Goal: Answer question/provide support

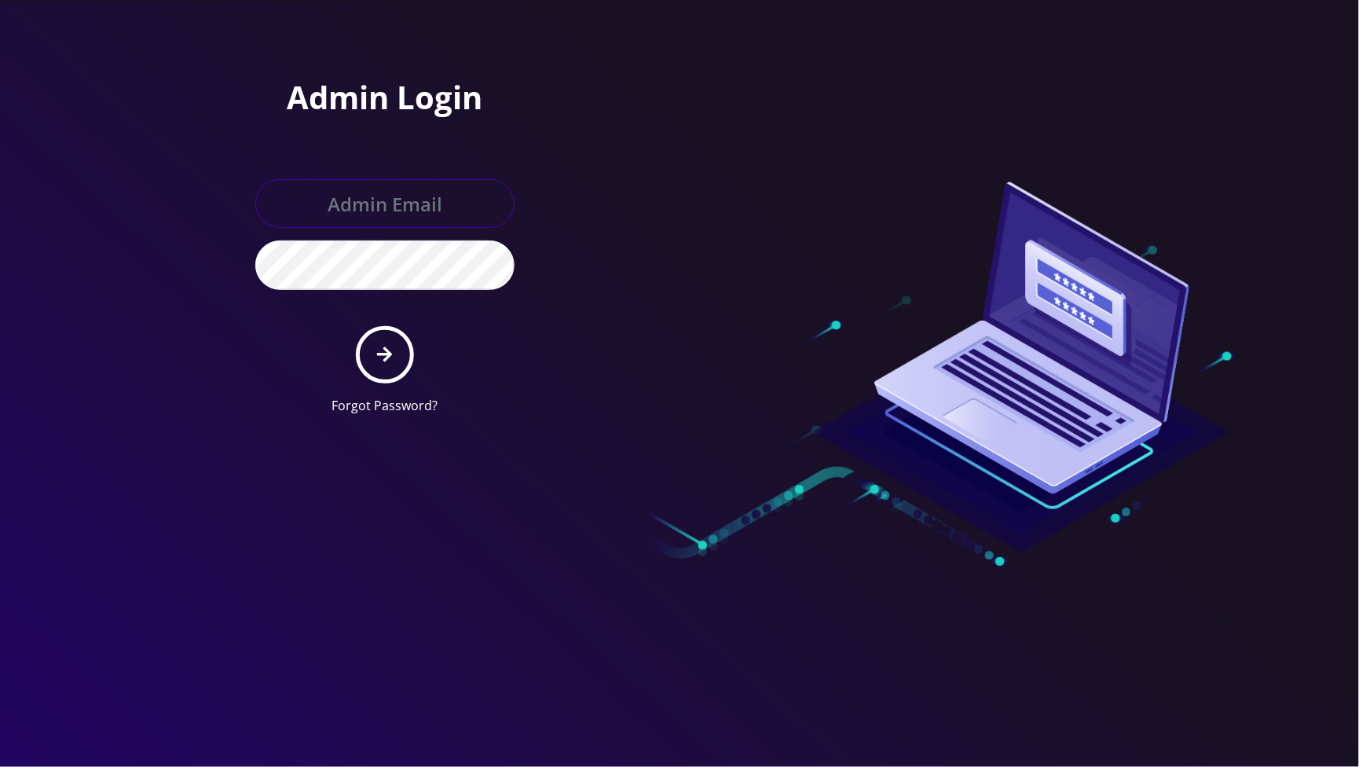
type input "[EMAIL_ADDRESS][DOMAIN_NAME]"
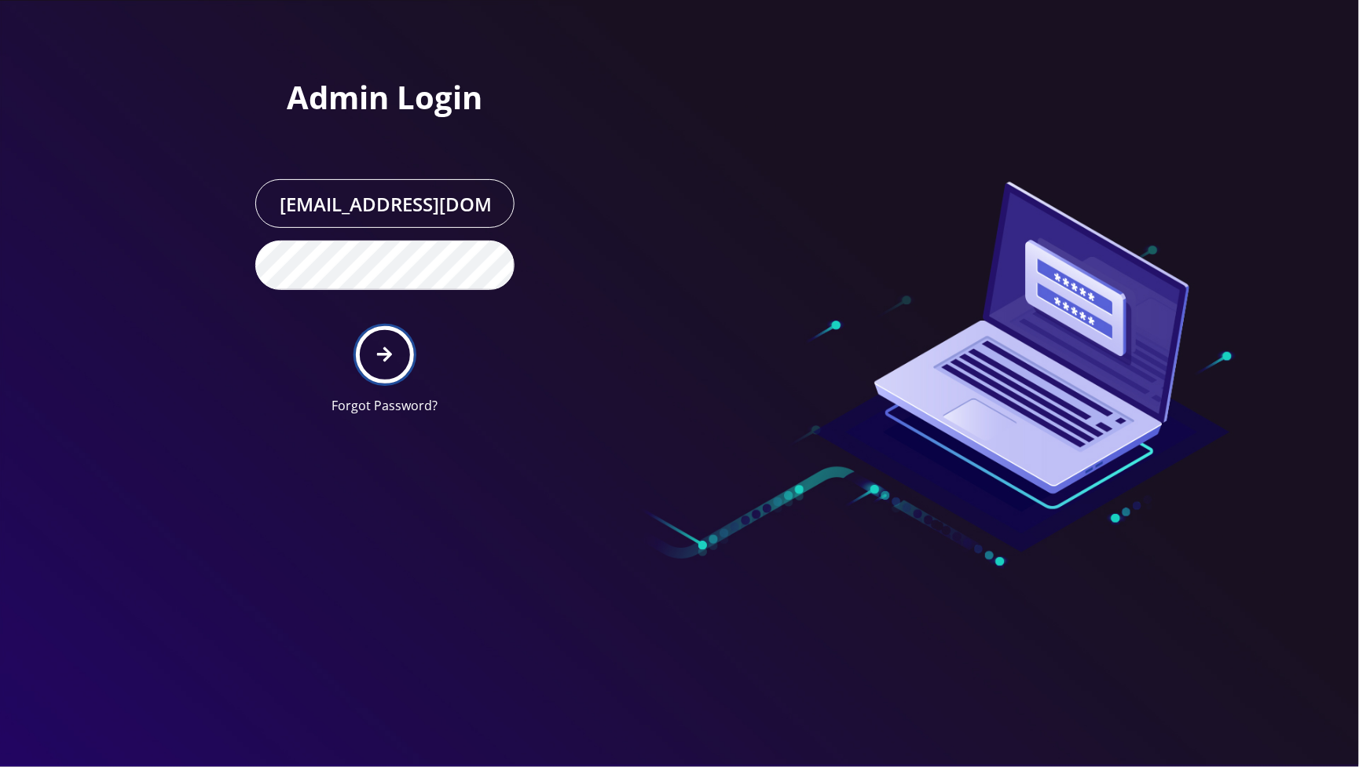
click at [399, 361] on button "submit" at bounding box center [384, 354] width 57 height 57
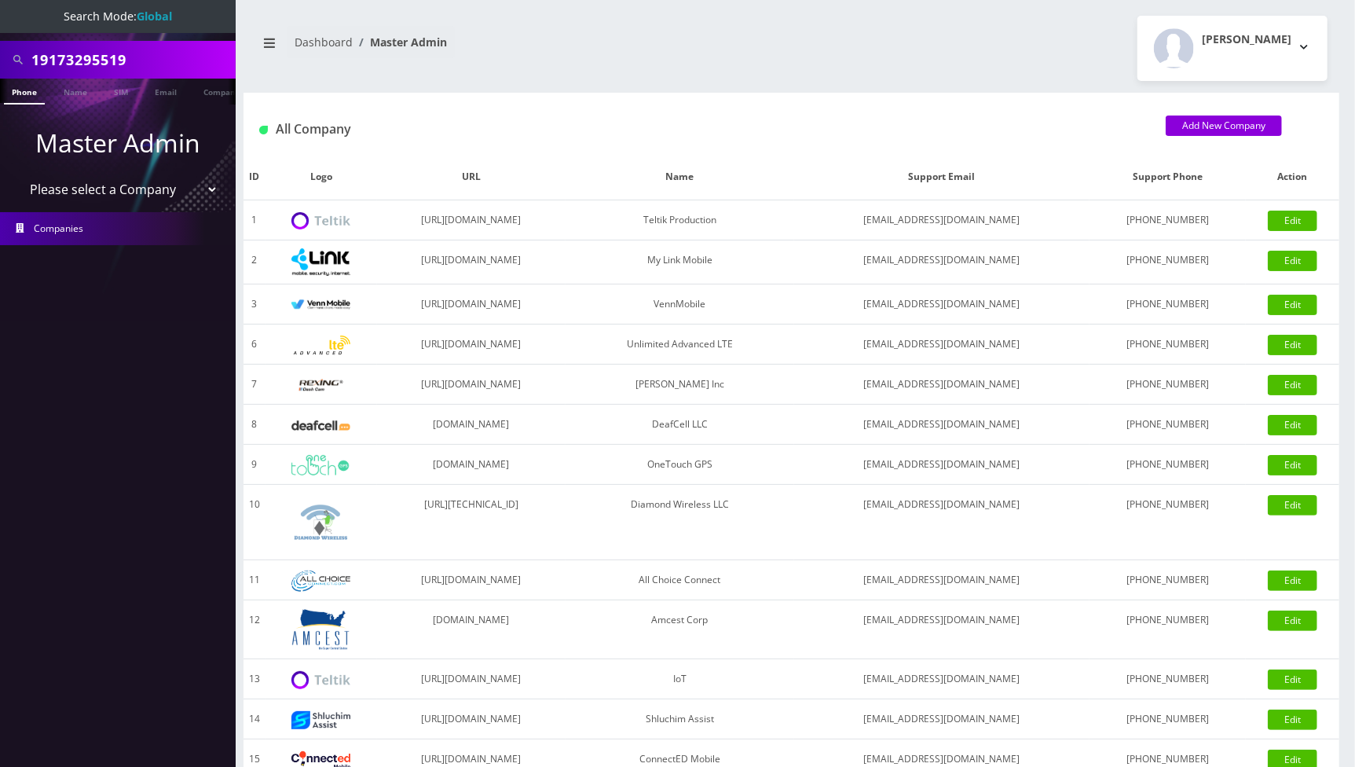
type input "19173295519"
click at [22, 88] on link "Phone" at bounding box center [24, 92] width 41 height 26
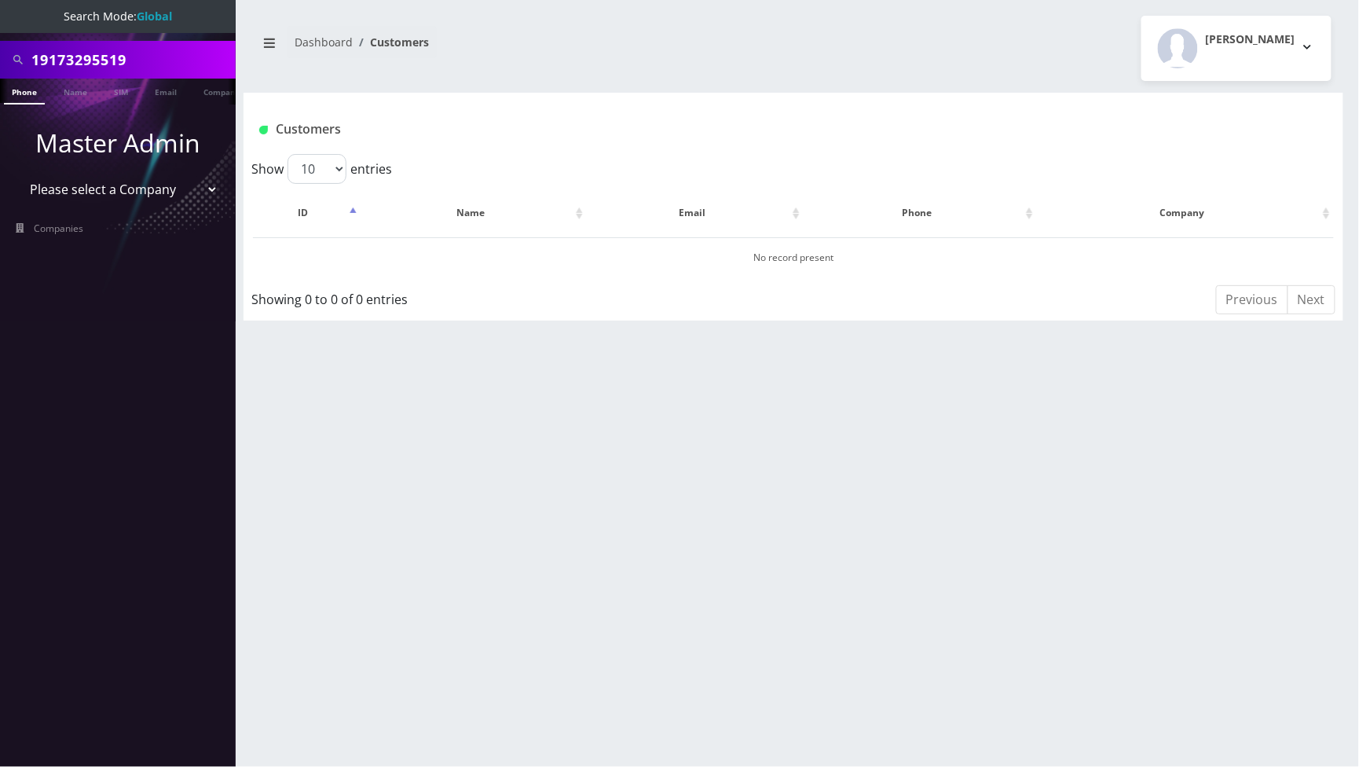
click at [145, 60] on input "19173295519" at bounding box center [131, 60] width 200 height 30
click at [145, 59] on input "19173295519" at bounding box center [131, 60] width 200 height 30
click at [26, 93] on link "Phone" at bounding box center [24, 92] width 41 height 26
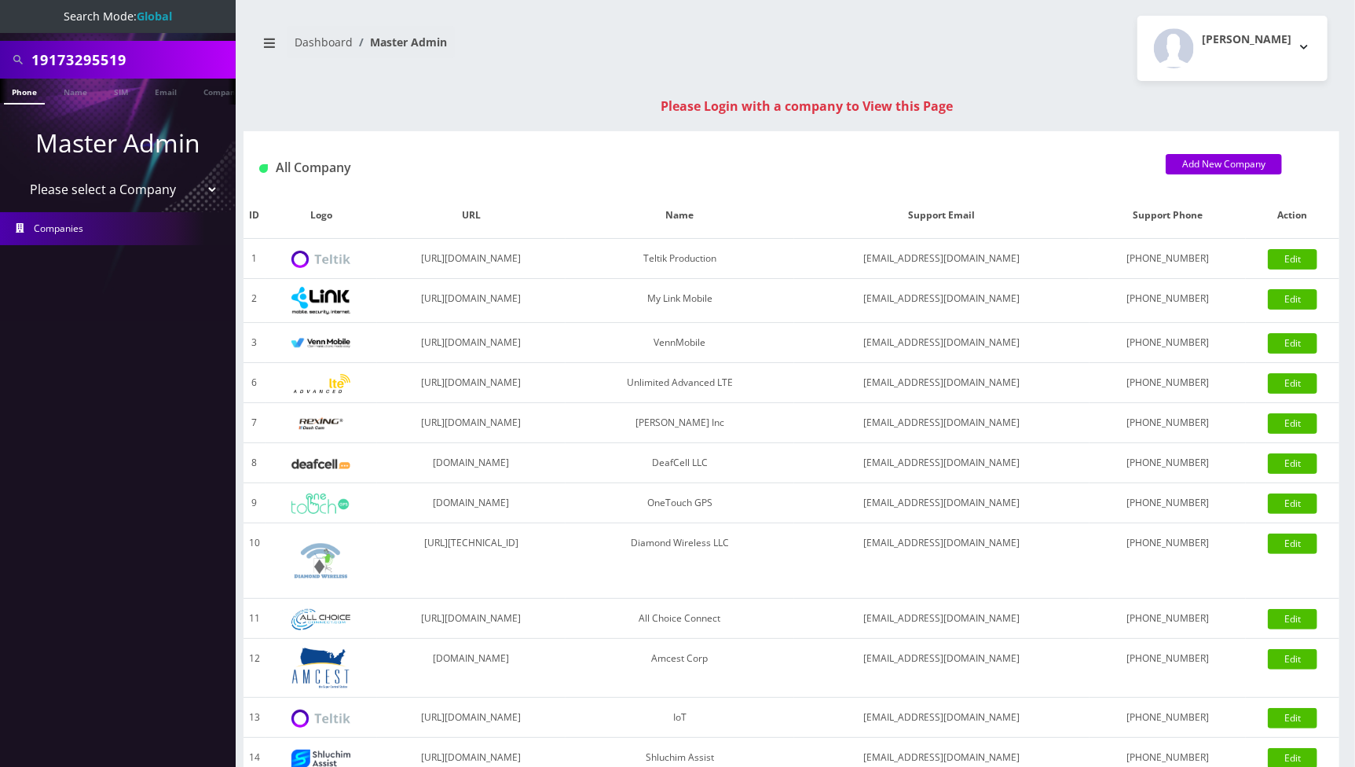
scroll to position [0, 8]
click at [162, 60] on input "19173295519" at bounding box center [131, 60] width 200 height 30
paste input "text"
click at [38, 60] on input "19173295519" at bounding box center [131, 60] width 200 height 30
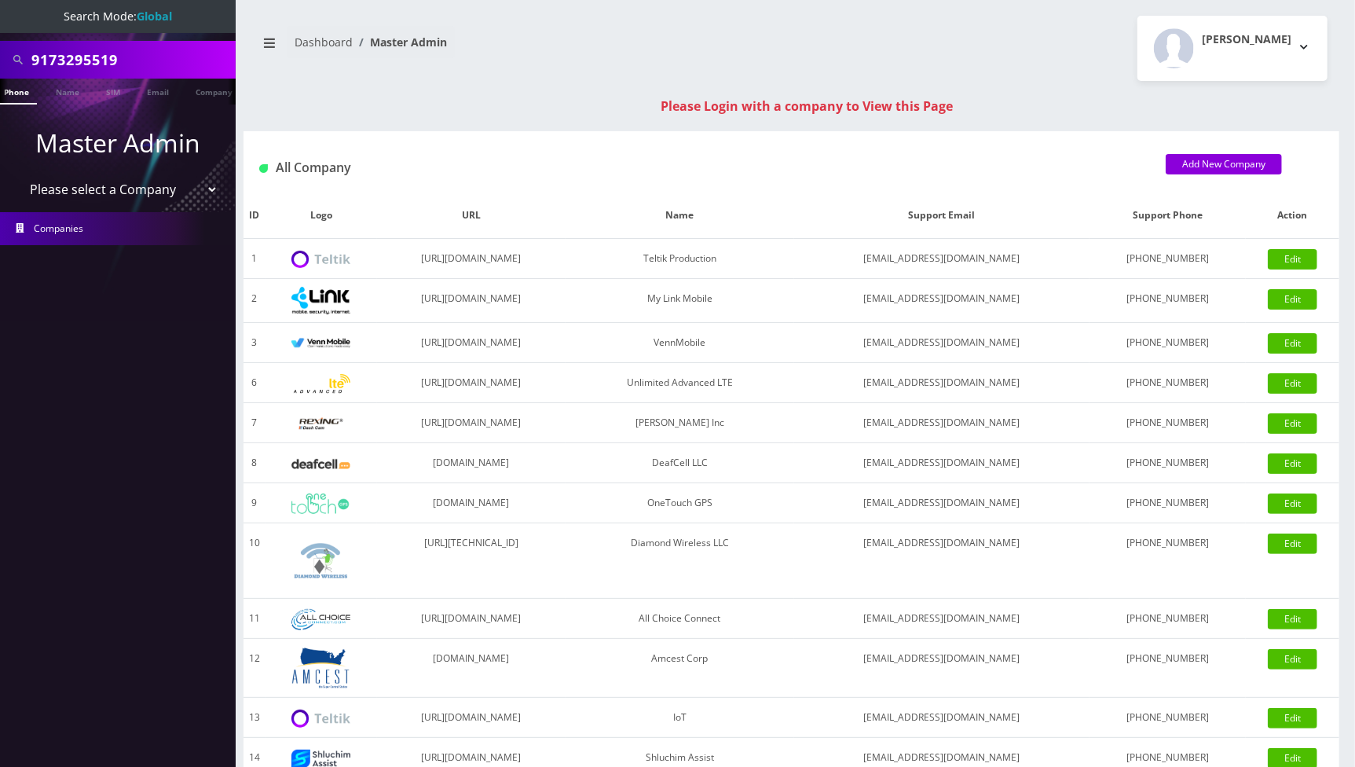
type input "9173295519"
click at [19, 90] on link "Phone" at bounding box center [16, 92] width 41 height 26
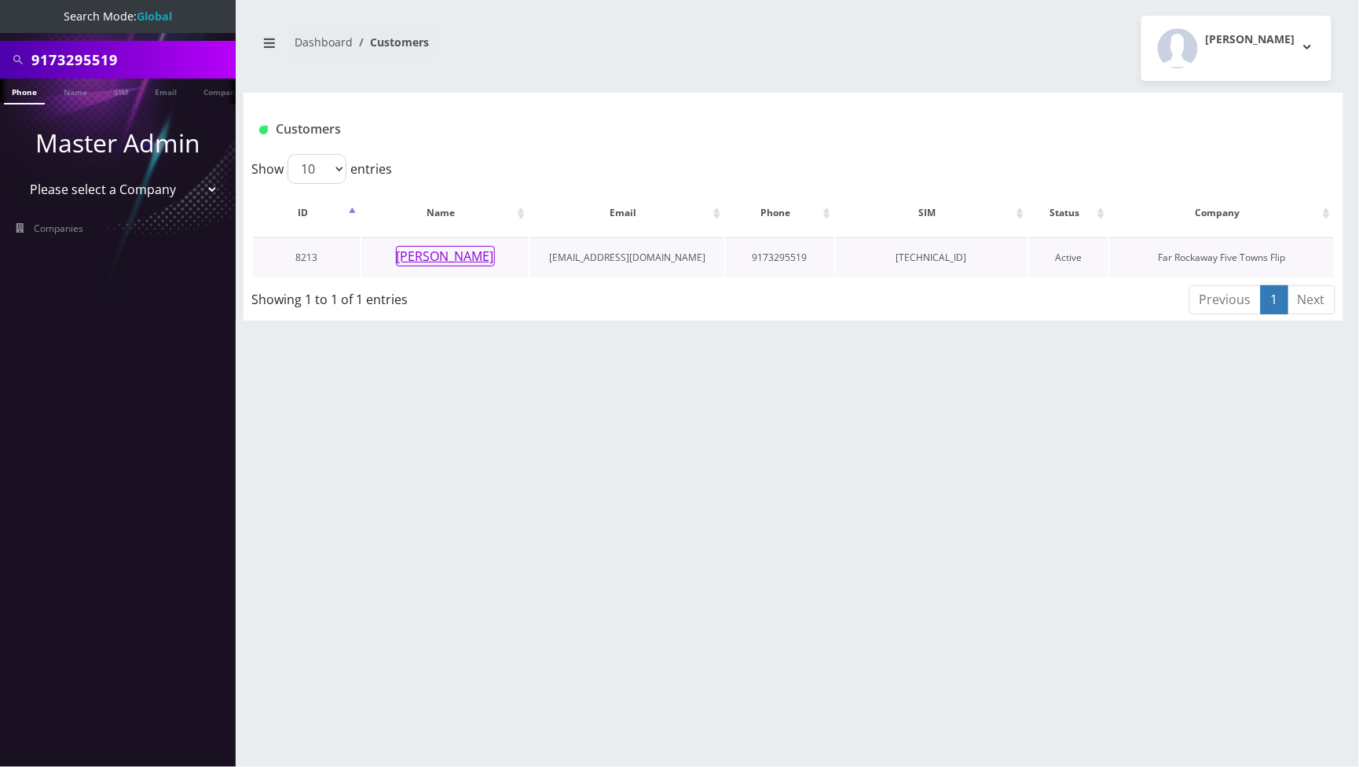
click at [415, 262] on button "[PERSON_NAME]" at bounding box center [445, 256] width 99 height 20
